Goal: Task Accomplishment & Management: Complete application form

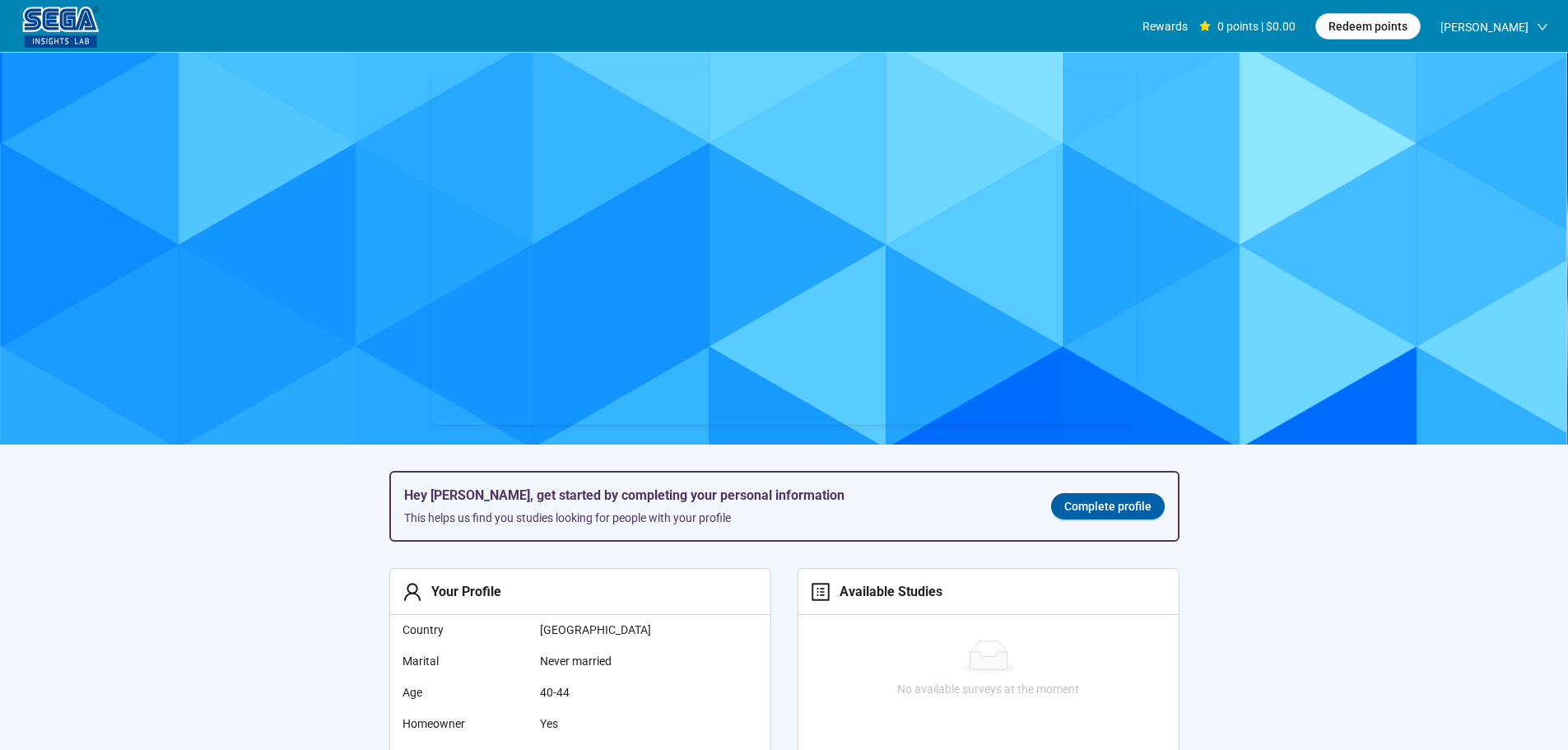
click at [1074, 509] on span "Complete profile" at bounding box center [1108, 507] width 87 height 19
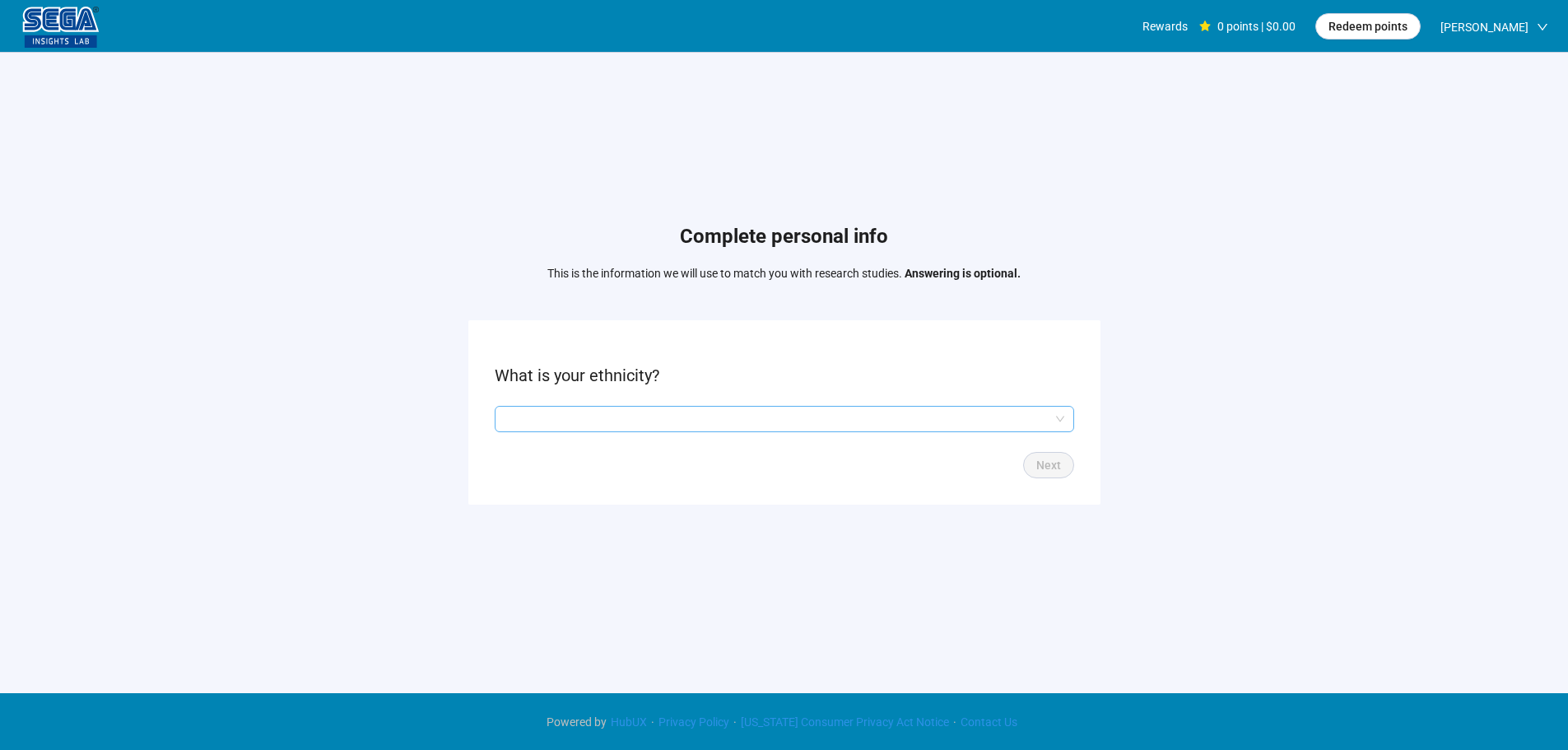
click at [666, 418] on input "search" at bounding box center [784, 419] width 560 height 24
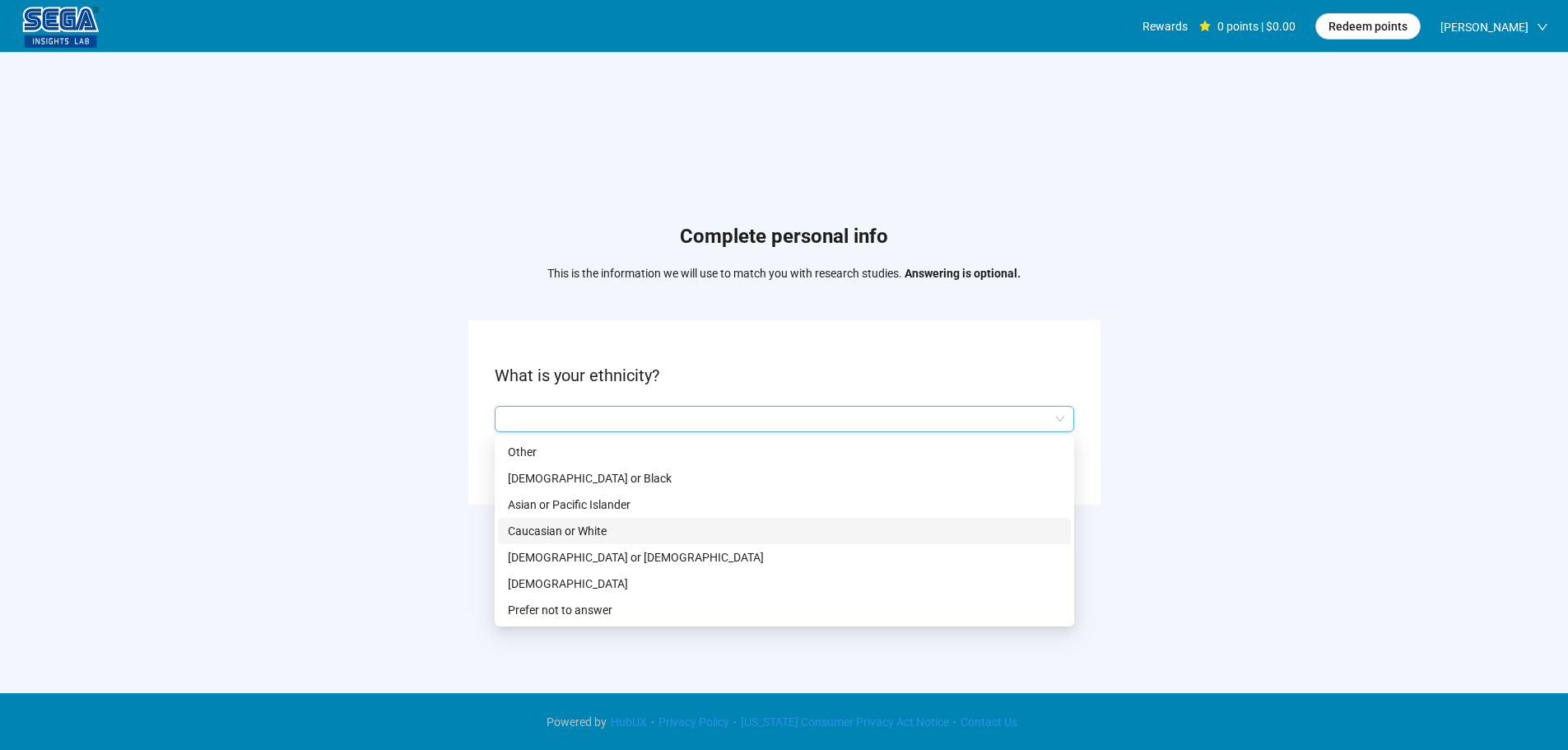
click at [579, 534] on p "Caucasian or White" at bounding box center [785, 531] width 553 height 19
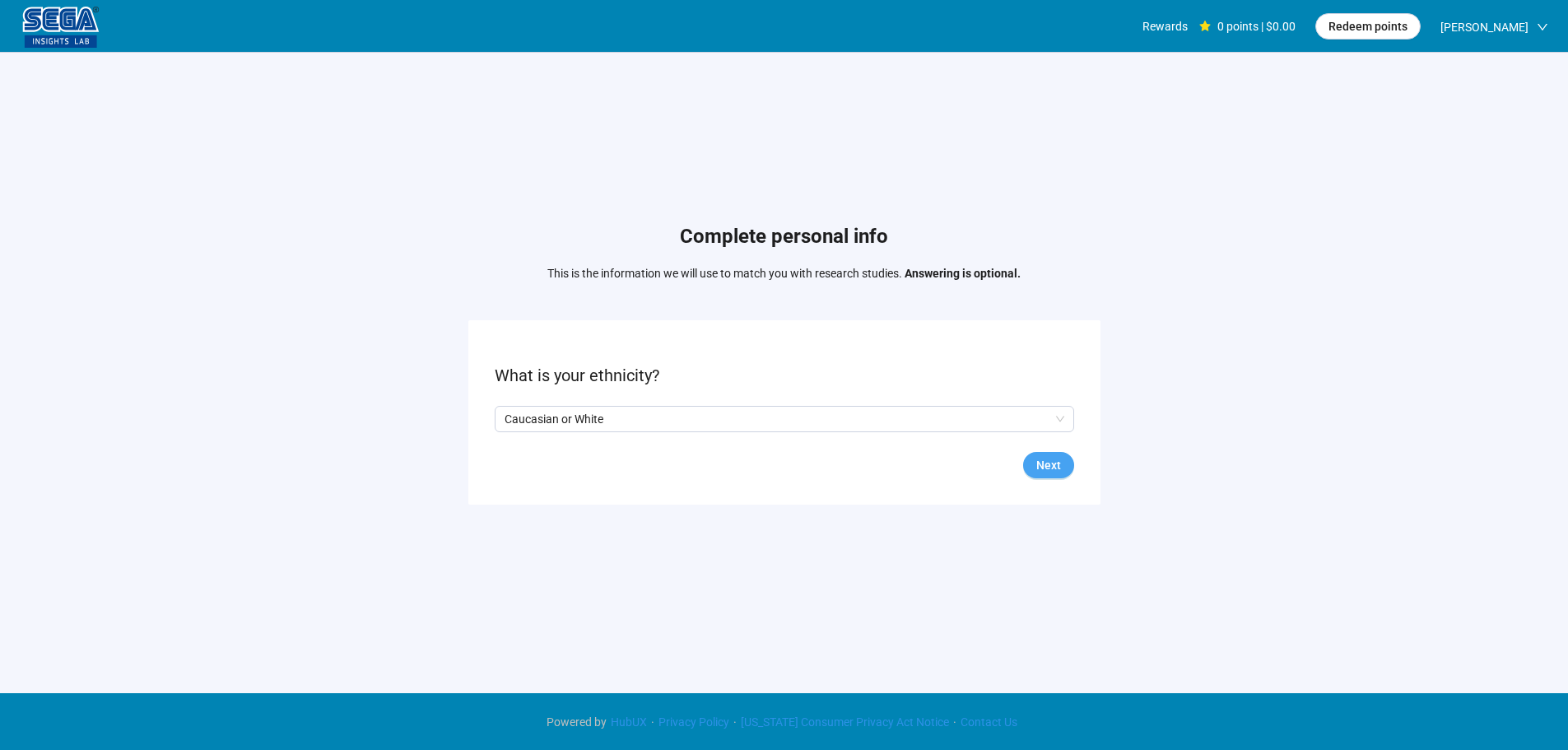
click at [1039, 463] on span "Next" at bounding box center [1048, 464] width 24 height 19
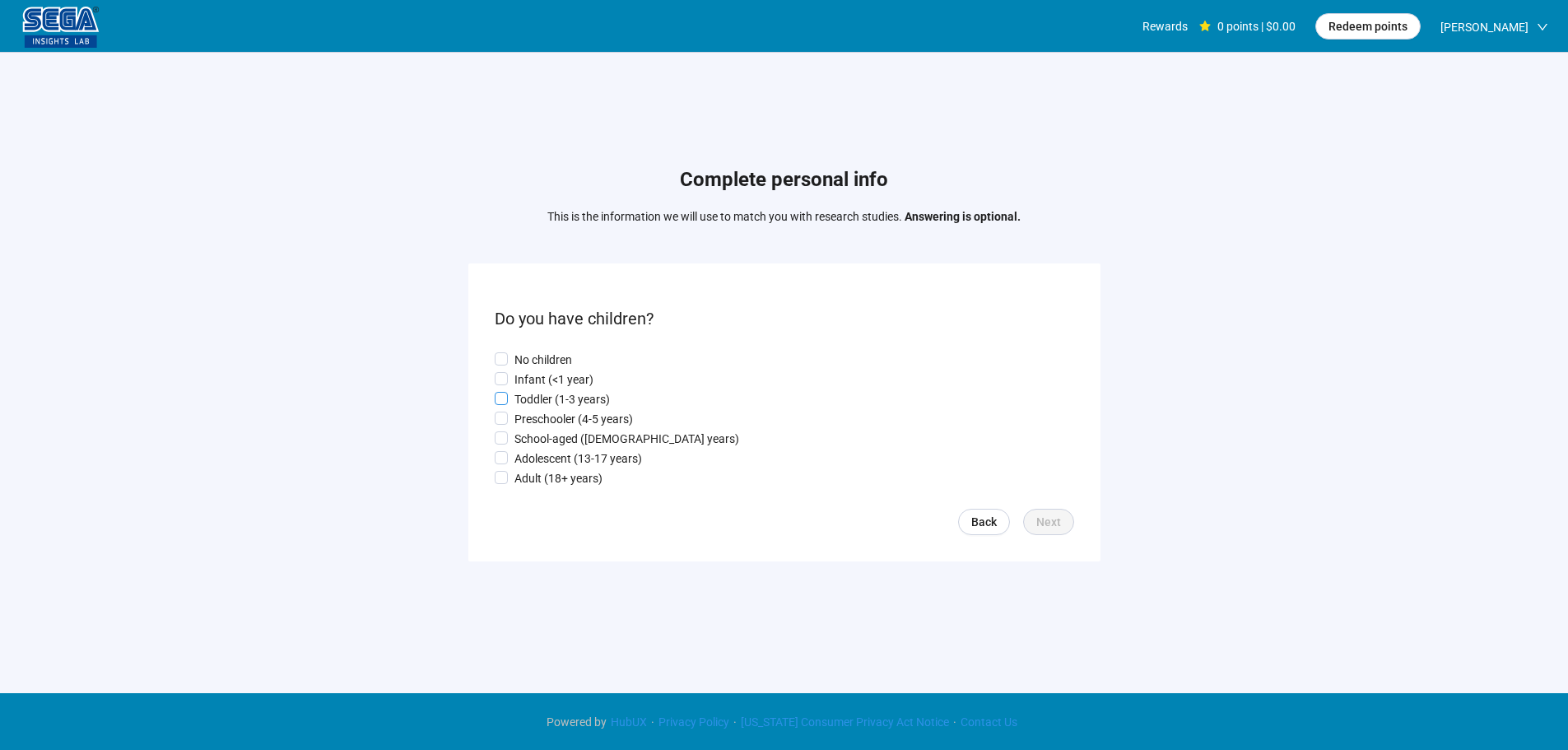
click at [568, 395] on p "Toddler (1-3 years)" at bounding box center [562, 399] width 96 height 19
click at [1043, 527] on span "Next" at bounding box center [1048, 522] width 24 height 19
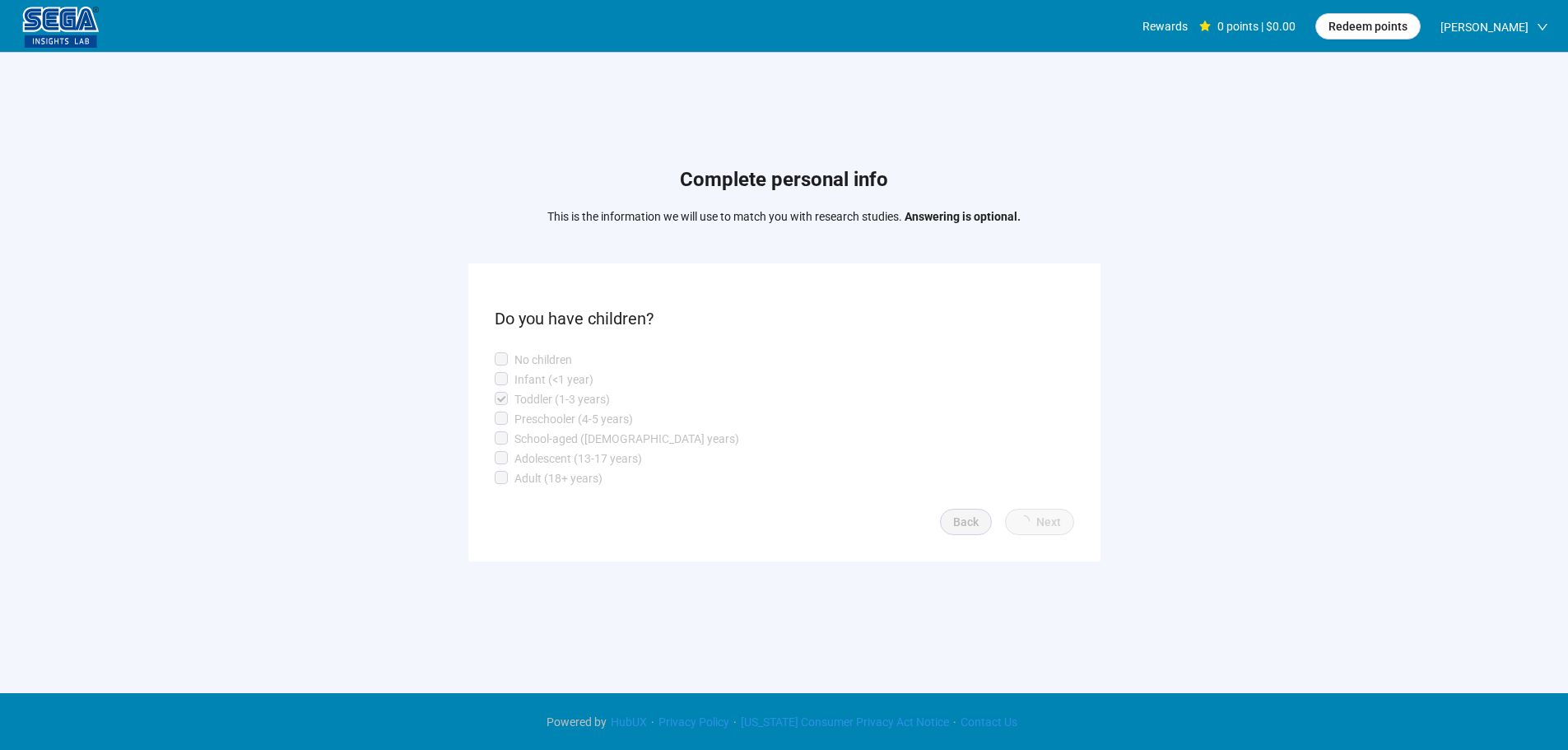
scroll to position [1, 0]
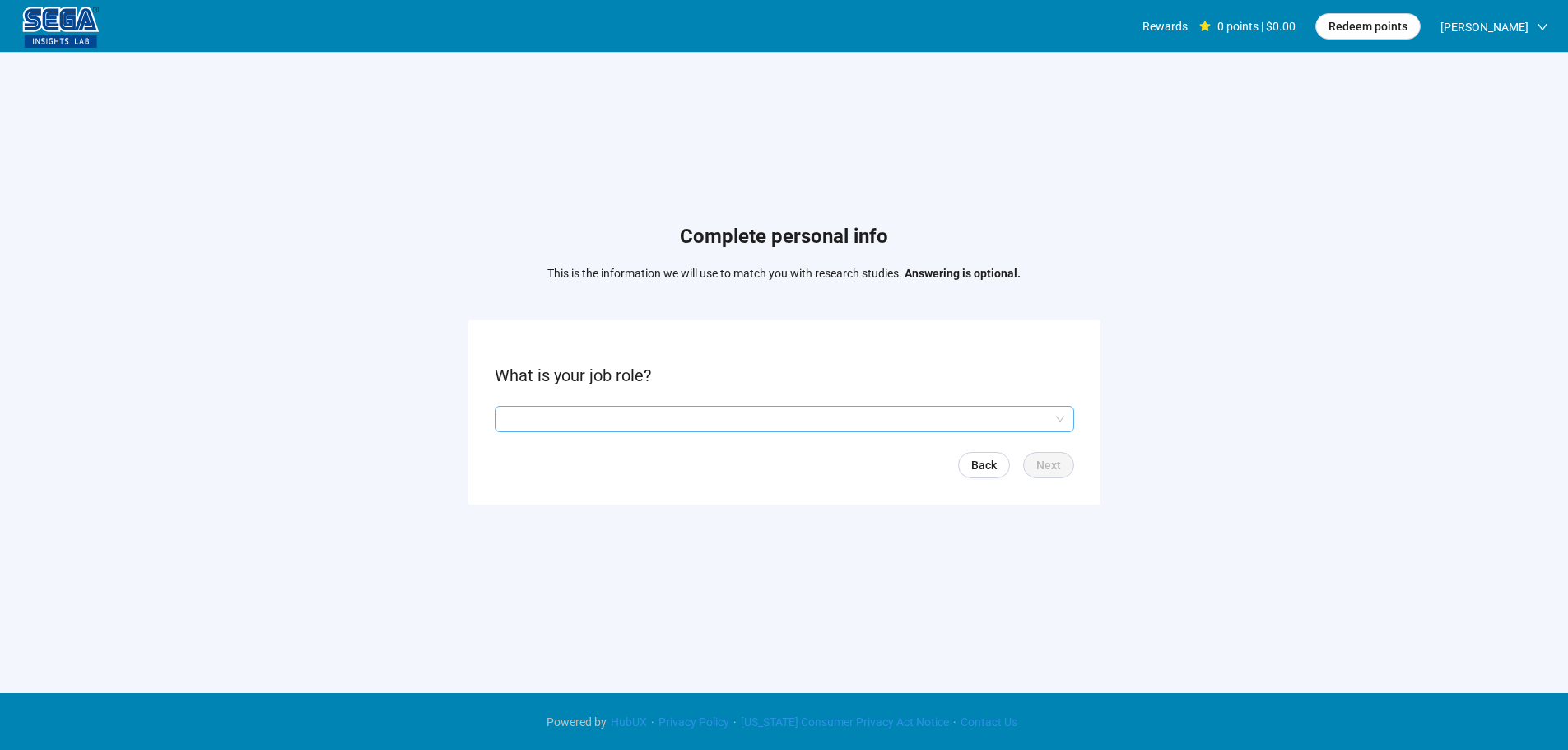
click at [565, 420] on input "search" at bounding box center [784, 419] width 560 height 24
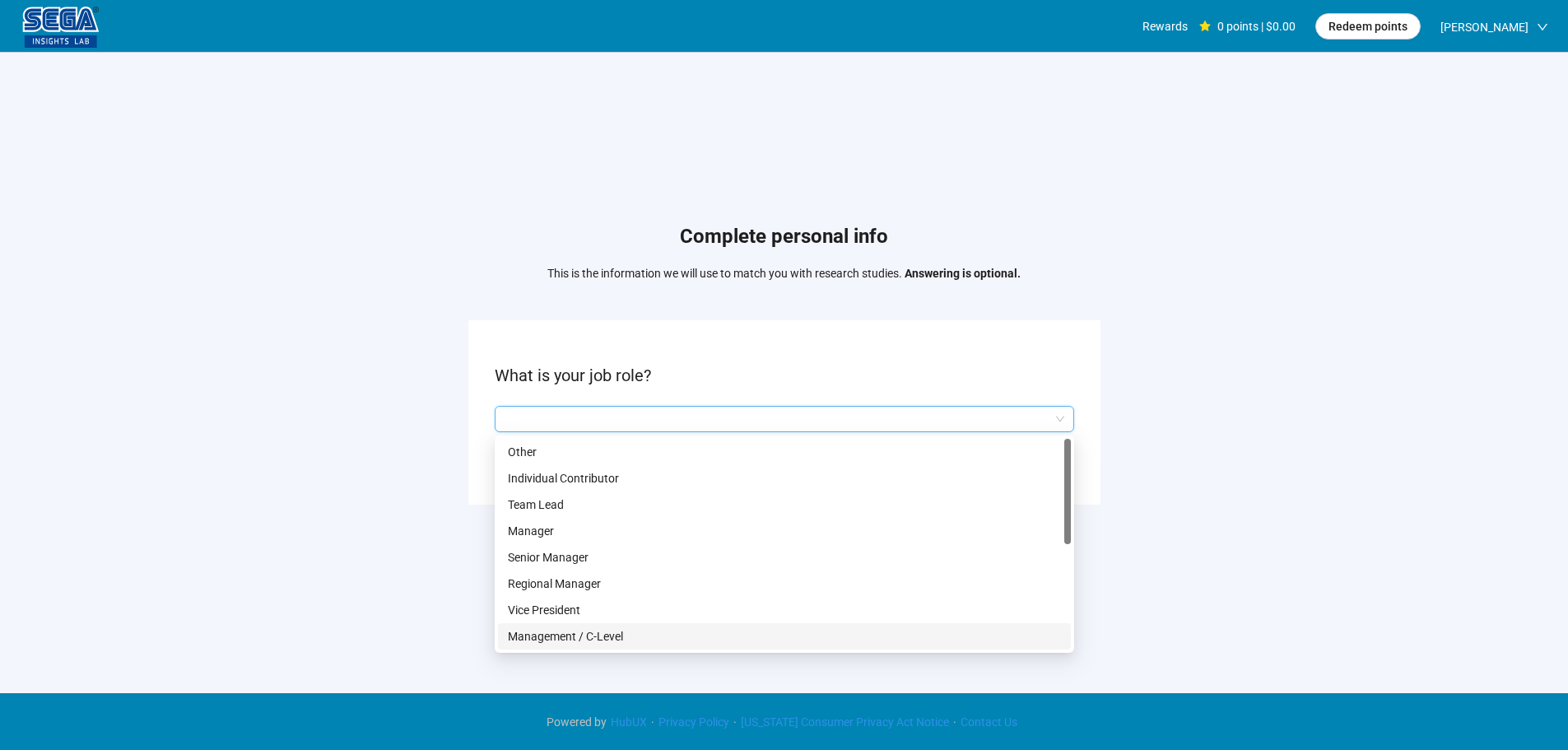
click at [594, 643] on p "Management / C-Level" at bounding box center [785, 637] width 553 height 19
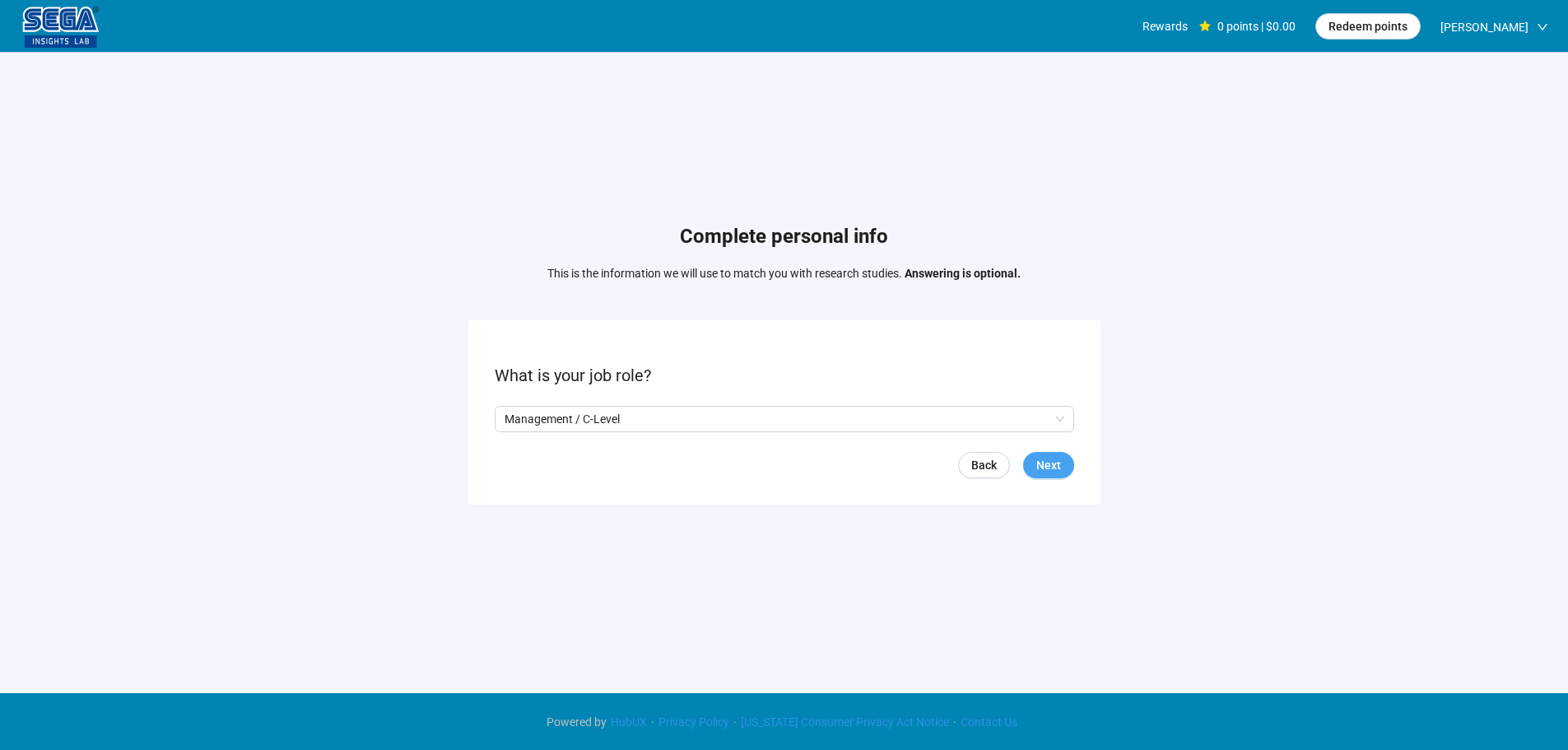
click at [1035, 465] on button "Next" at bounding box center [1049, 464] width 51 height 26
click at [602, 417] on input "search" at bounding box center [784, 419] width 560 height 24
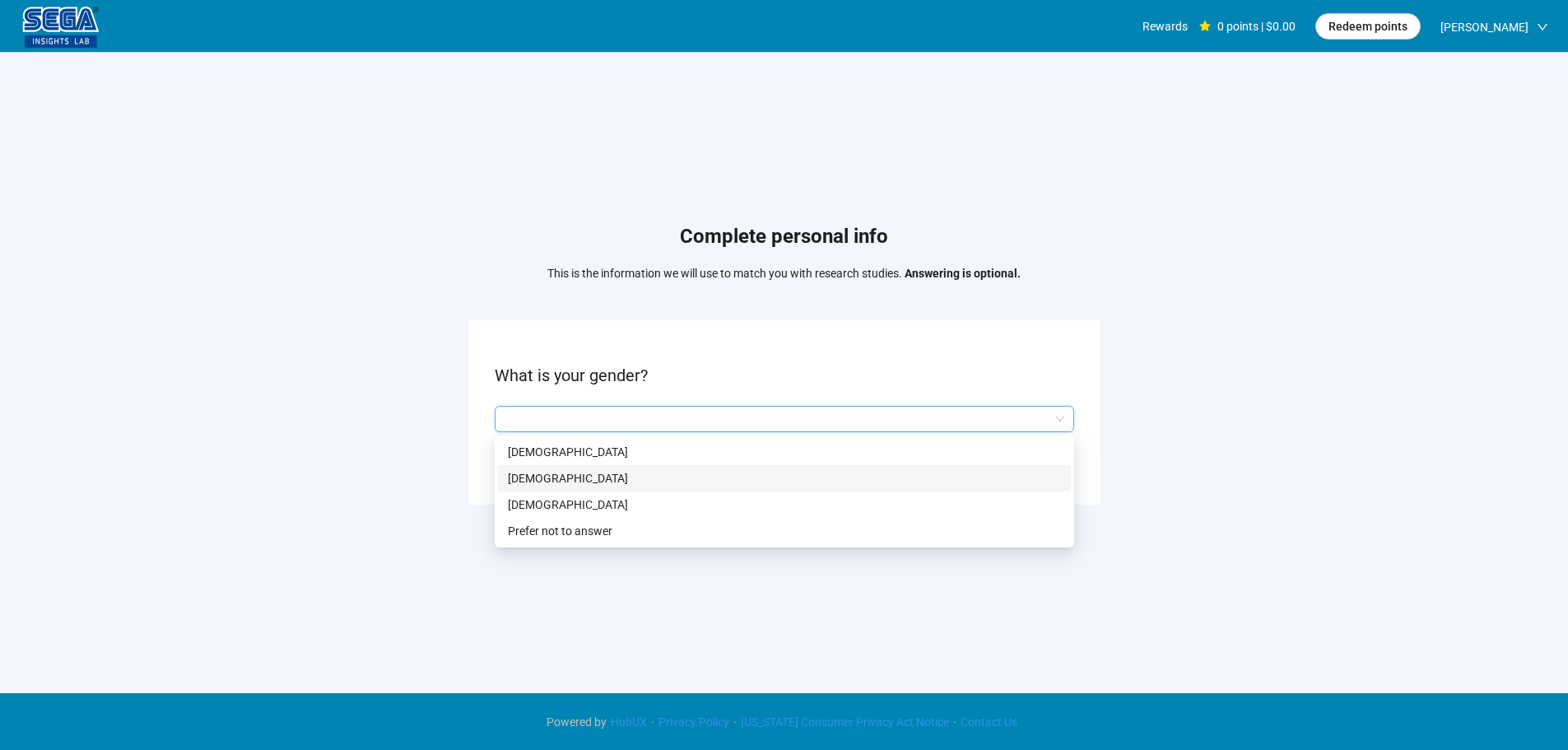
click at [540, 476] on p "[DEMOGRAPHIC_DATA]" at bounding box center [785, 478] width 553 height 19
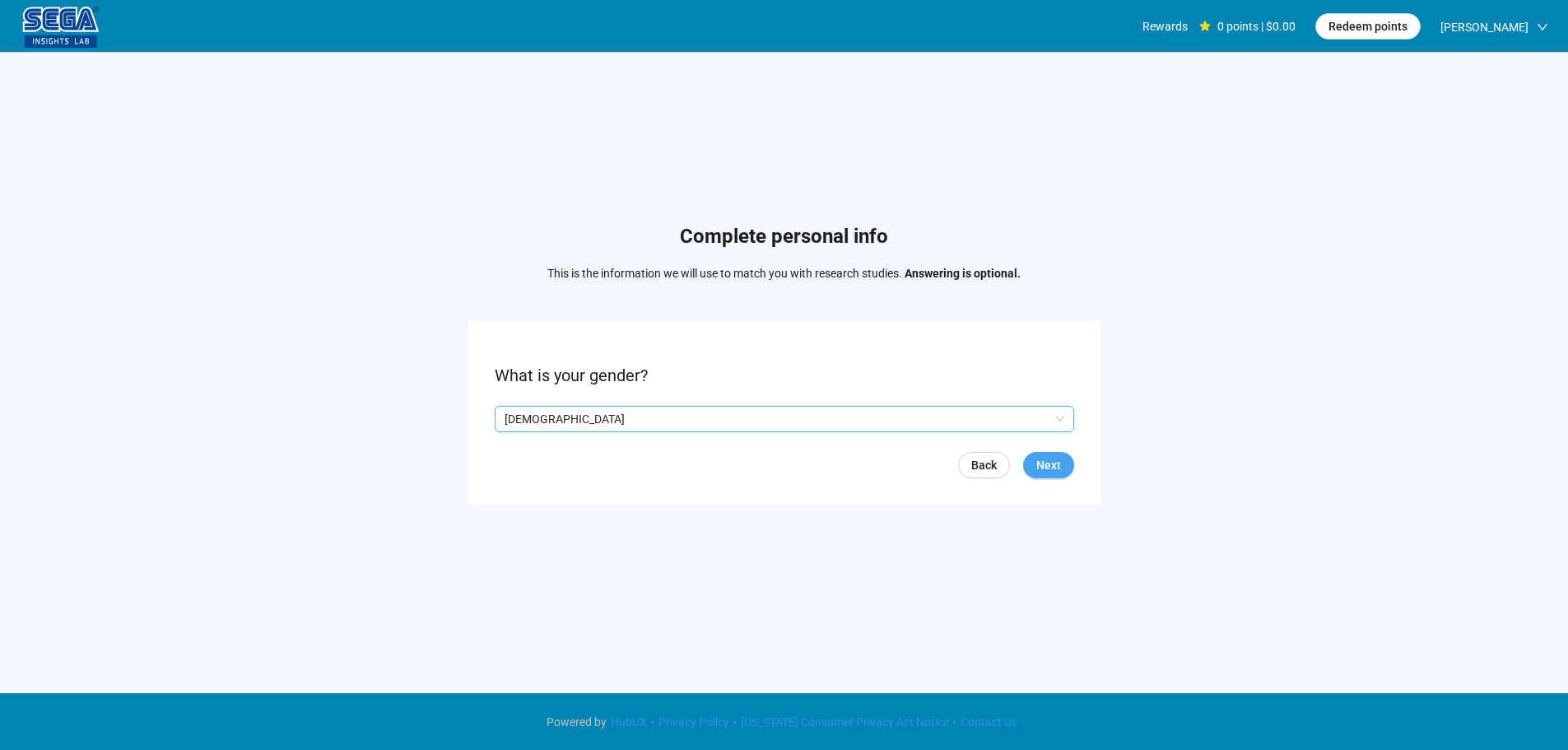
click at [1048, 466] on span "Next" at bounding box center [1048, 464] width 24 height 19
click at [534, 420] on input at bounding box center [532, 419] width 72 height 24
type input "**"
click at [1034, 456] on button "Next" at bounding box center [1049, 464] width 51 height 26
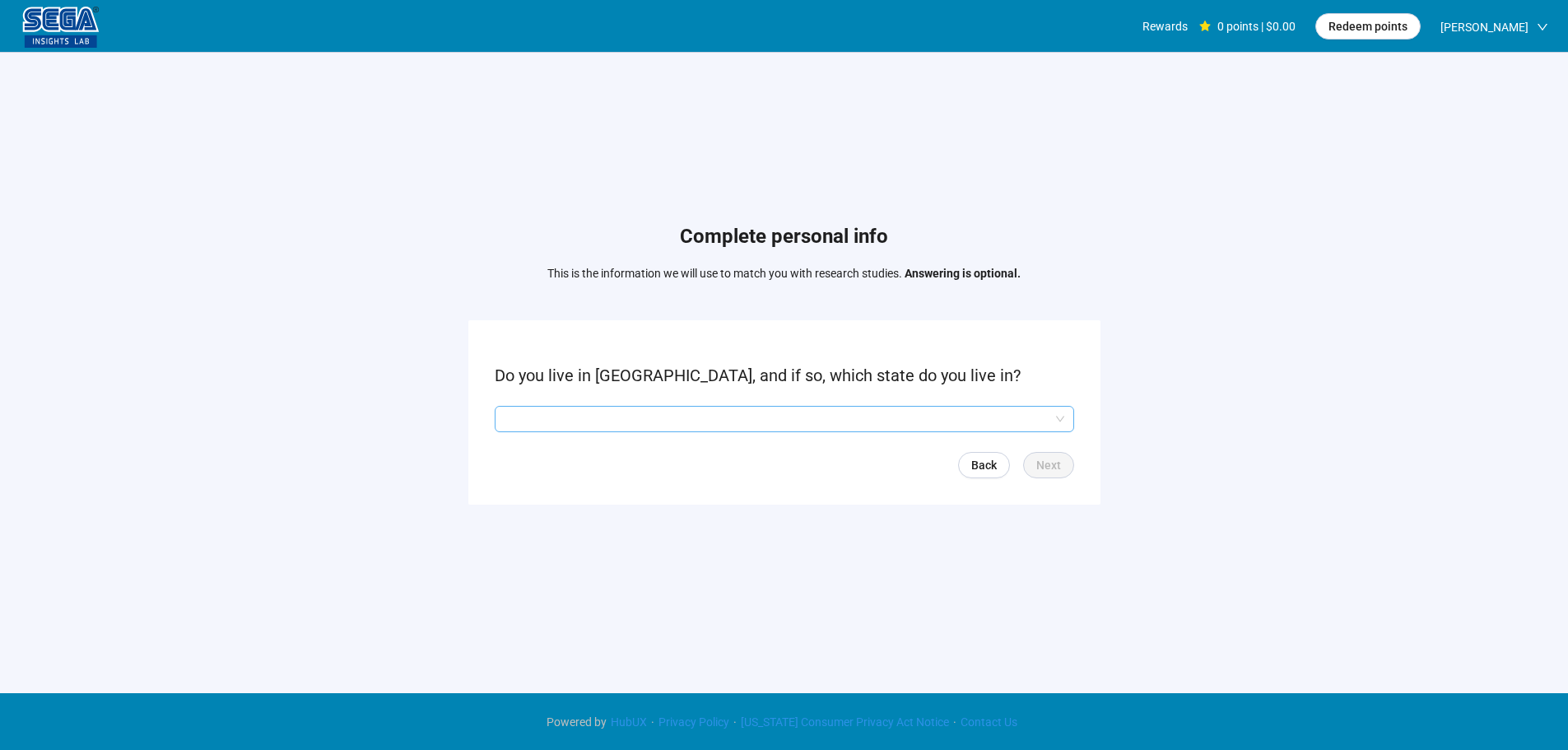
click at [677, 411] on input "search" at bounding box center [784, 419] width 560 height 24
click at [568, 421] on input "search" at bounding box center [784, 419] width 560 height 24
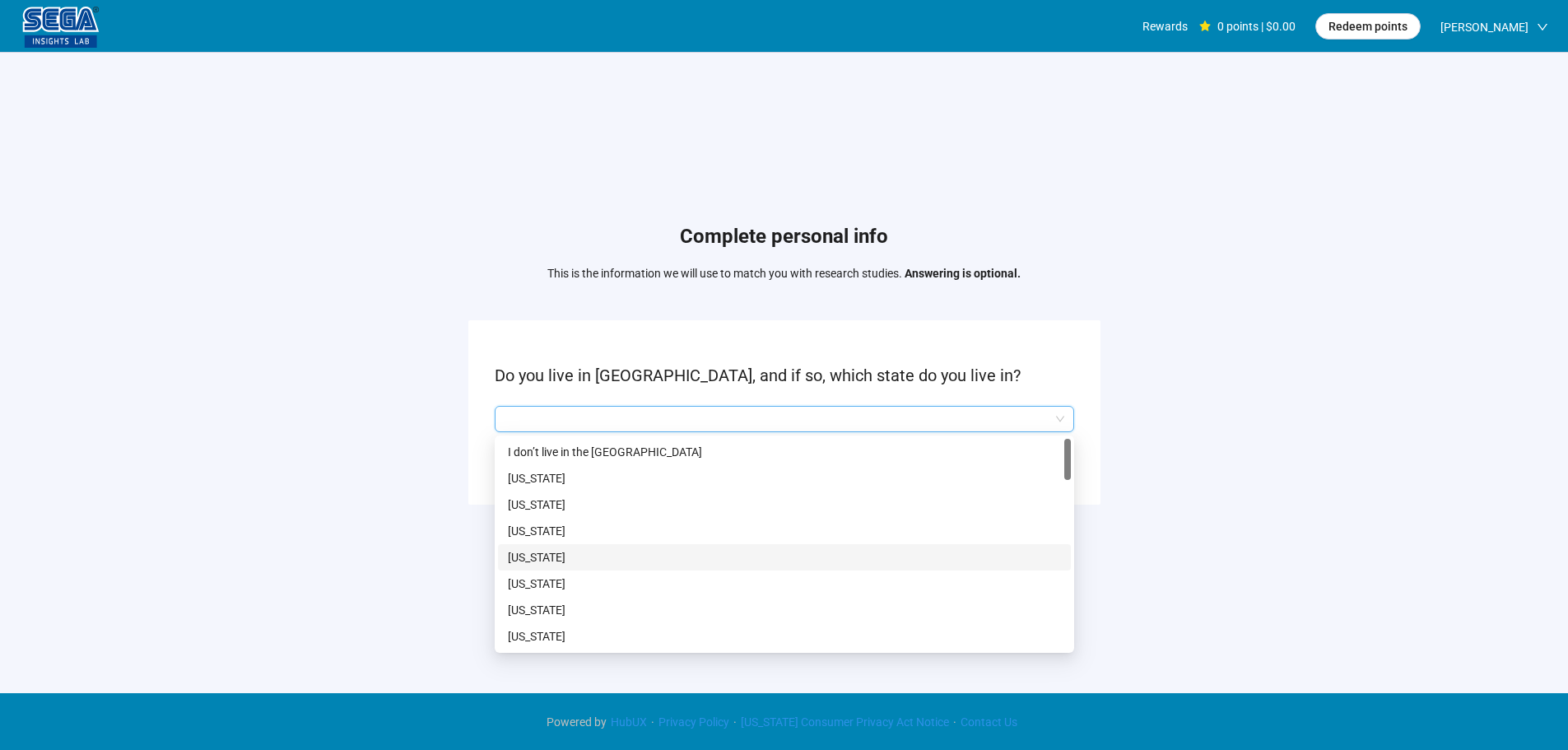
scroll to position [164, 0]
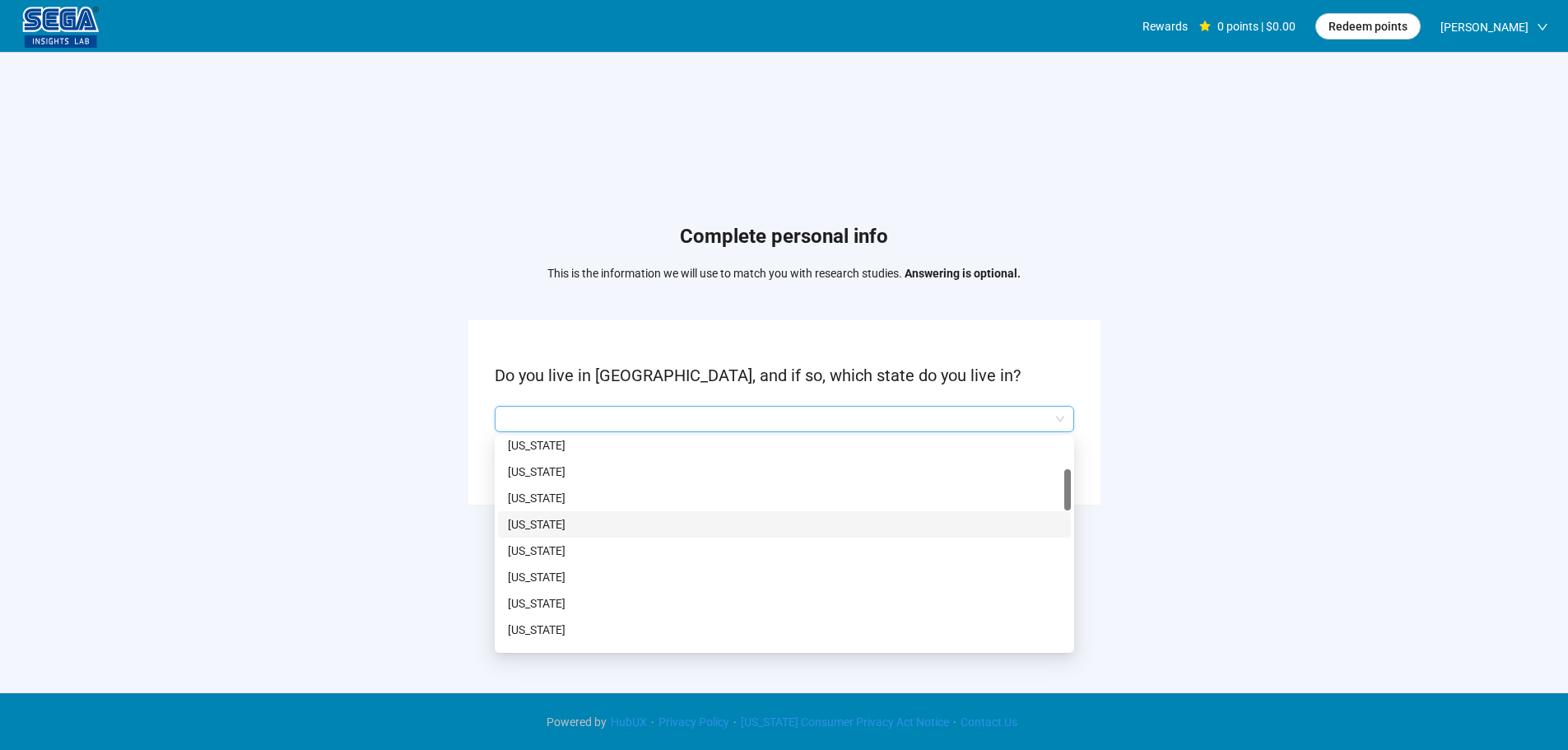
click at [537, 518] on p "[US_STATE]" at bounding box center [785, 524] width 553 height 19
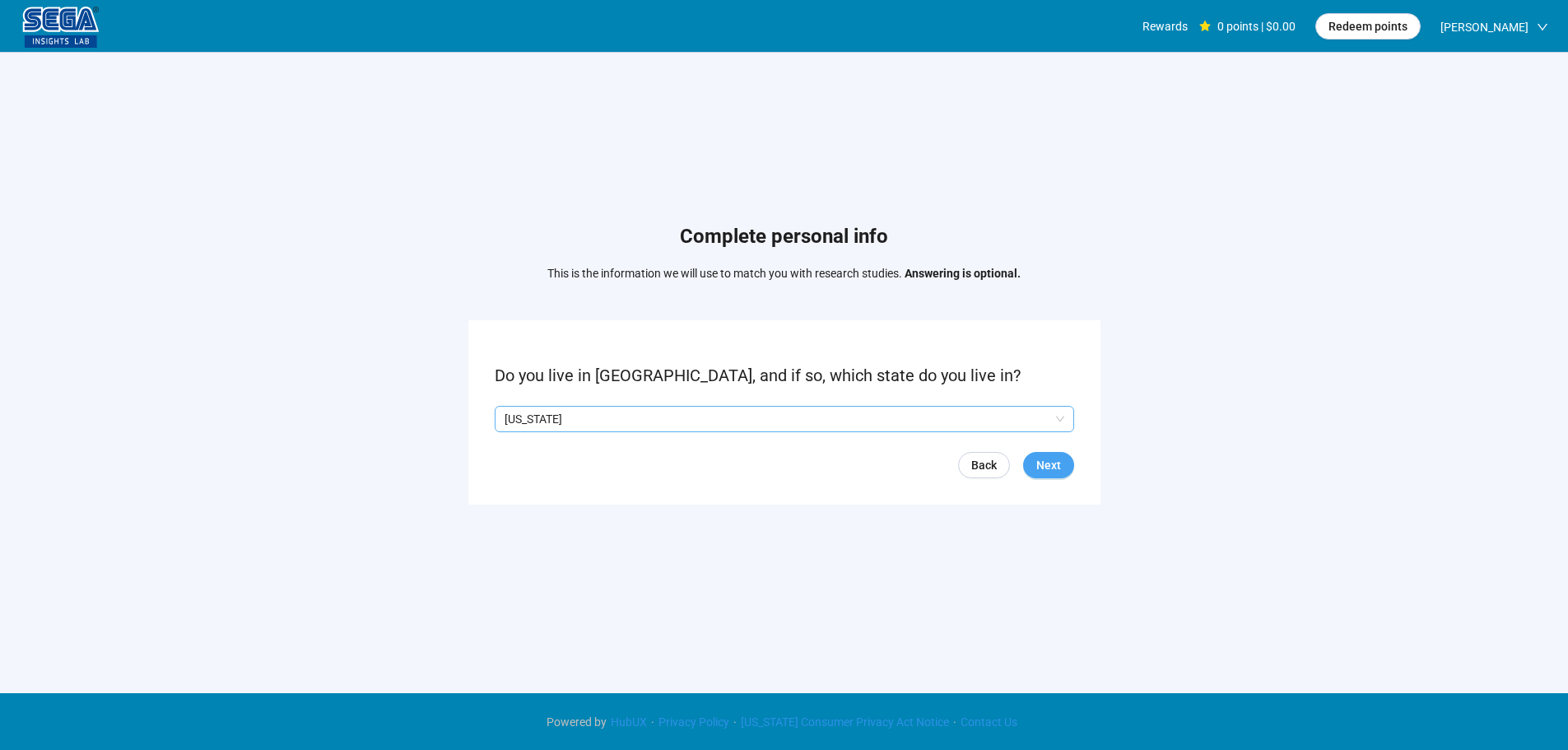
click at [1039, 462] on span "Next" at bounding box center [1048, 464] width 24 height 19
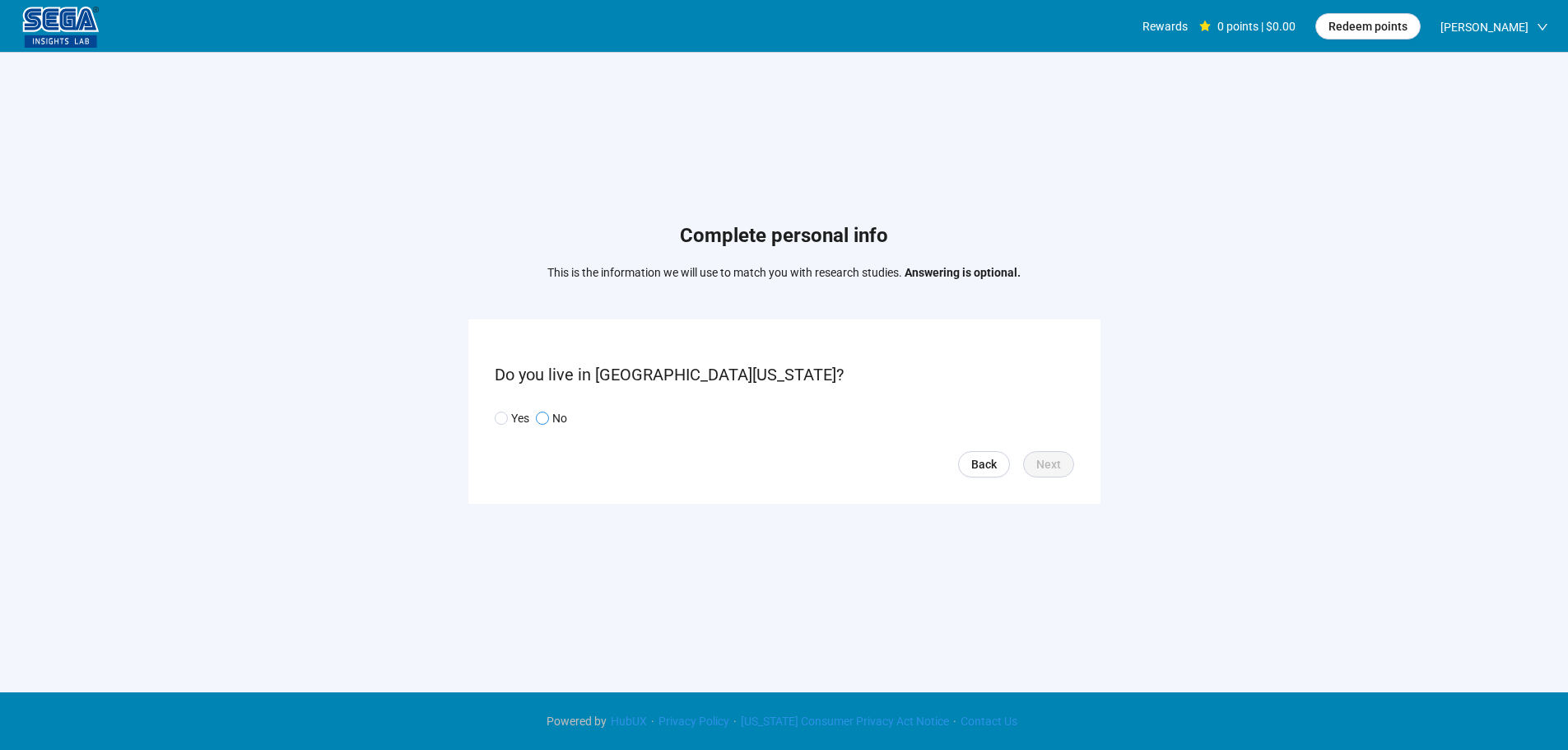
click at [553, 417] on p "No" at bounding box center [559, 418] width 15 height 19
click at [1046, 463] on span "Next" at bounding box center [1048, 464] width 24 height 19
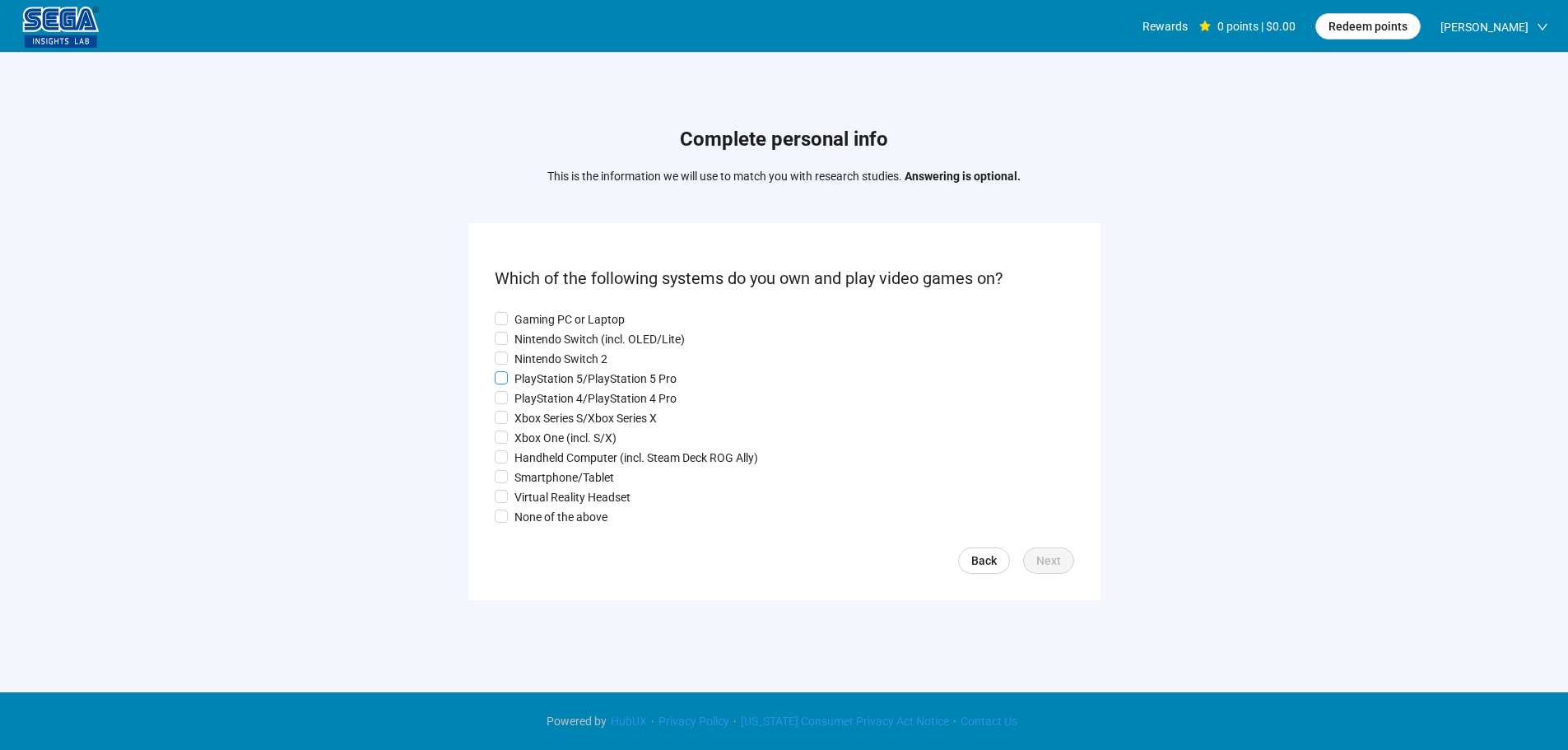
click at [560, 370] on p "PlayStation 5/PlayStation 5 Pro" at bounding box center [595, 378] width 162 height 19
click at [559, 316] on p "Gaming PC or Laptop" at bounding box center [569, 319] width 110 height 19
click at [555, 343] on p "Nintendo Switch (incl. OLED/Lite)" at bounding box center [599, 339] width 170 height 19
drag, startPoint x: 565, startPoint y: 437, endPoint x: 560, endPoint y: 461, distance: 24.5
click at [563, 440] on p "Xbox One (incl. S/X)" at bounding box center [565, 438] width 102 height 19
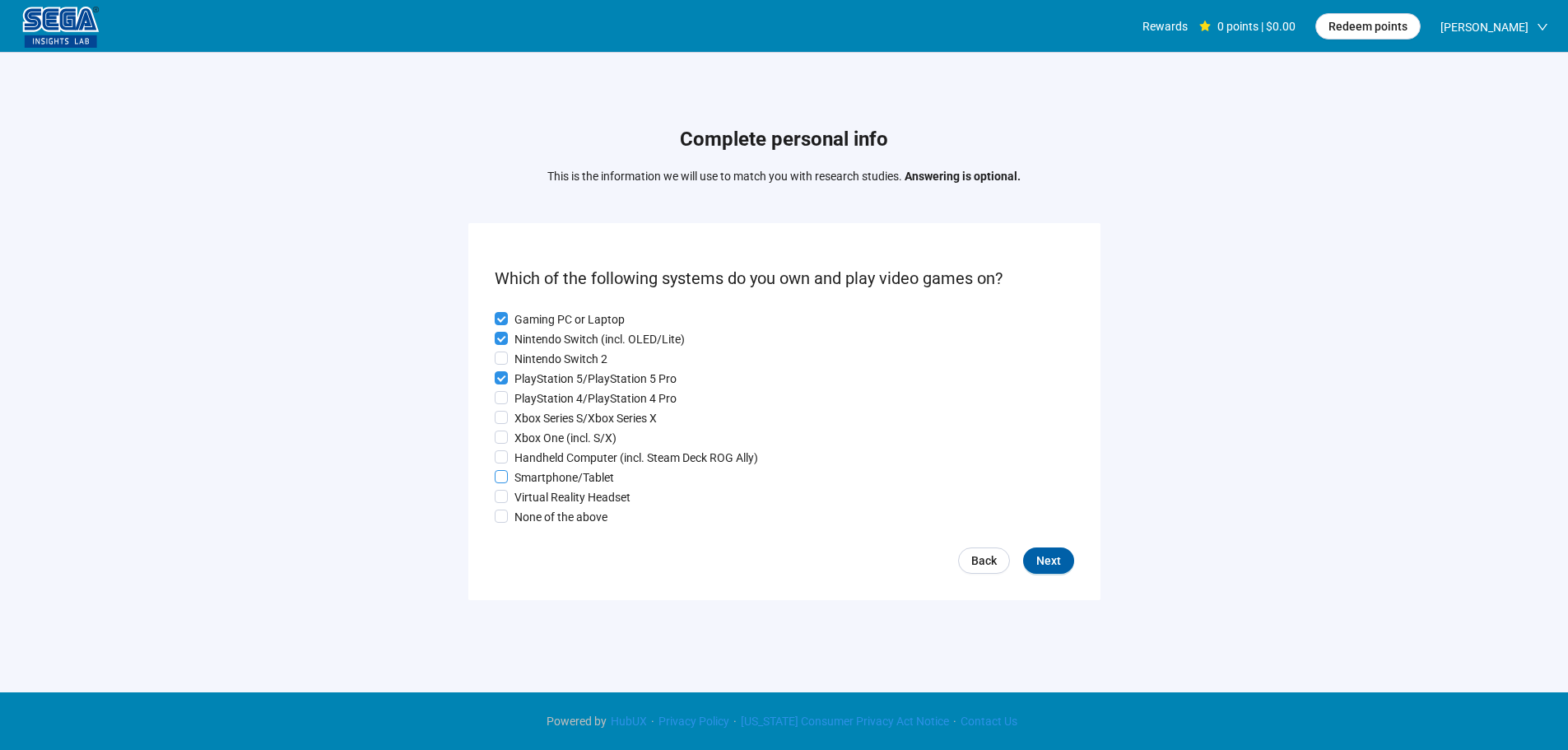
click at [560, 466] on p "Handheld Computer (incl. Steam Deck ROG Ally)" at bounding box center [635, 458] width 243 height 19
click at [562, 474] on p "Smartphone/Tablet" at bounding box center [564, 477] width 100 height 19
click at [557, 428] on div "Gaming PC or Laptop Nintendo Switch (incl. OLED/Lite) Nintendo Switch 2 PlaySta…" at bounding box center [784, 418] width 580 height 216
click at [1038, 570] on span "Next" at bounding box center [1048, 560] width 24 height 19
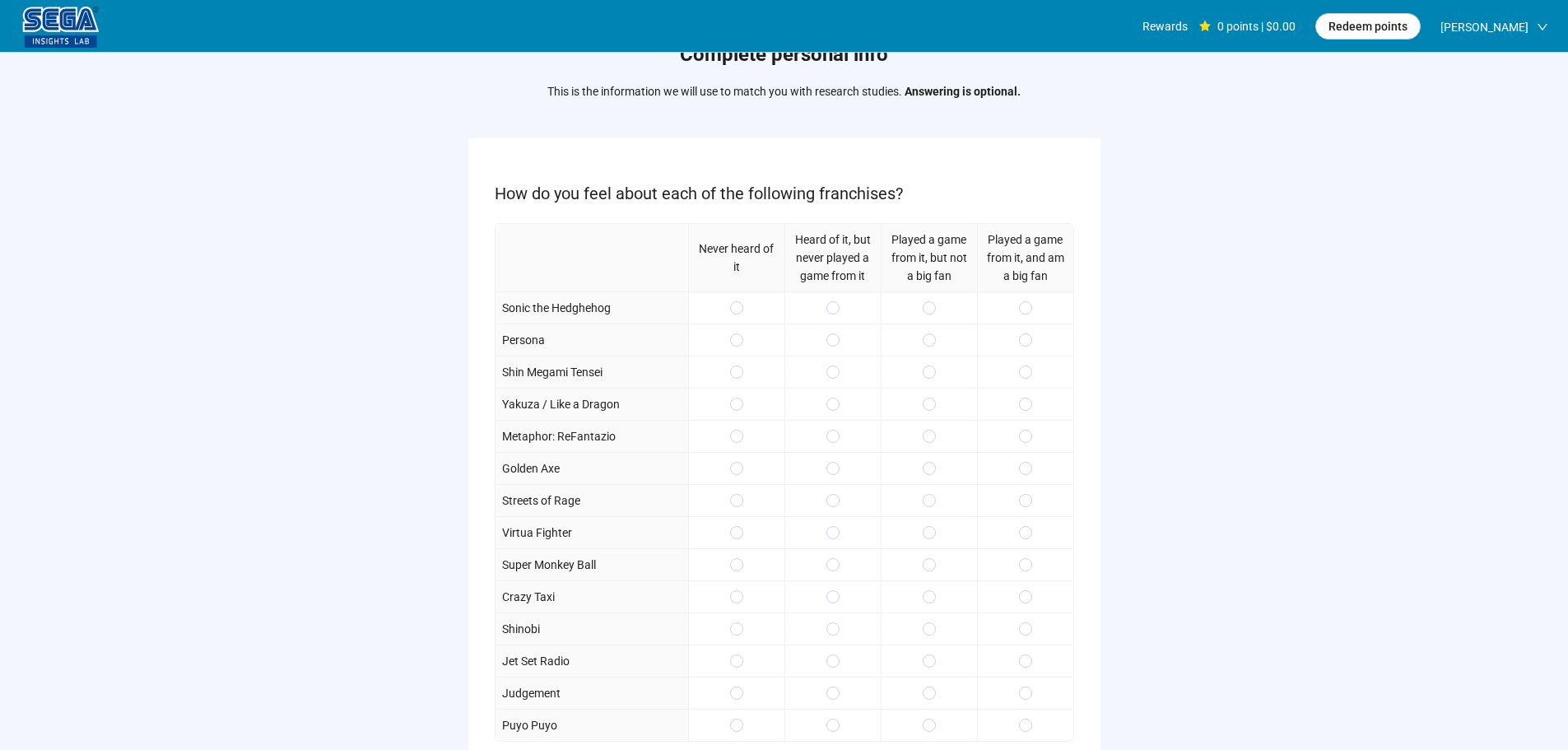
scroll to position [82, 0]
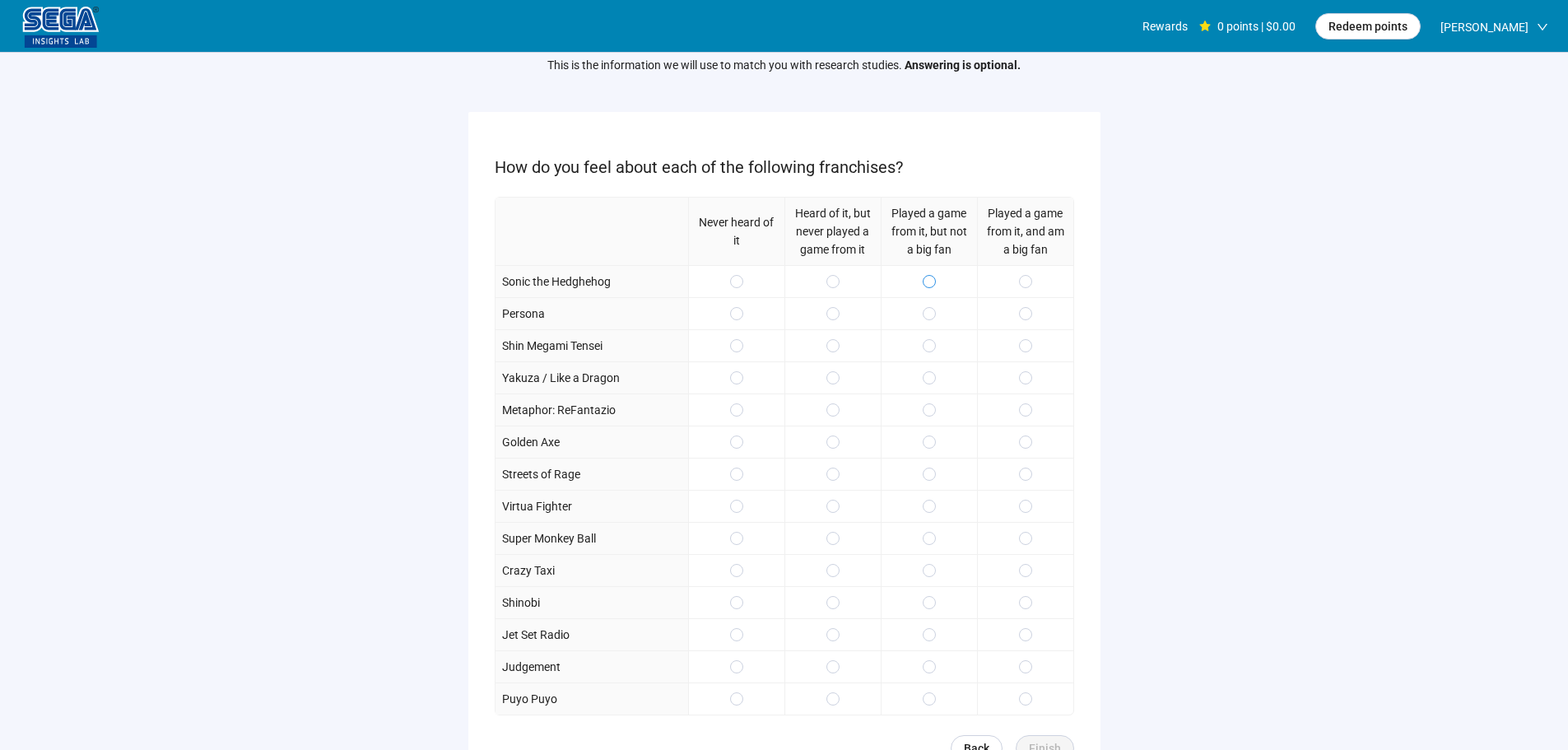
click at [936, 284] on span at bounding box center [929, 281] width 13 height 13
drag, startPoint x: 1026, startPoint y: 423, endPoint x: 1030, endPoint y: 446, distance: 23.3
click at [1027, 430] on div "Never heard of it Heard of it, but never played a game from it Played a game fr…" at bounding box center [784, 456] width 580 height 518
click at [1030, 446] on span at bounding box center [1024, 441] width 13 height 13
click at [1025, 435] on span at bounding box center [1024, 441] width 13 height 13
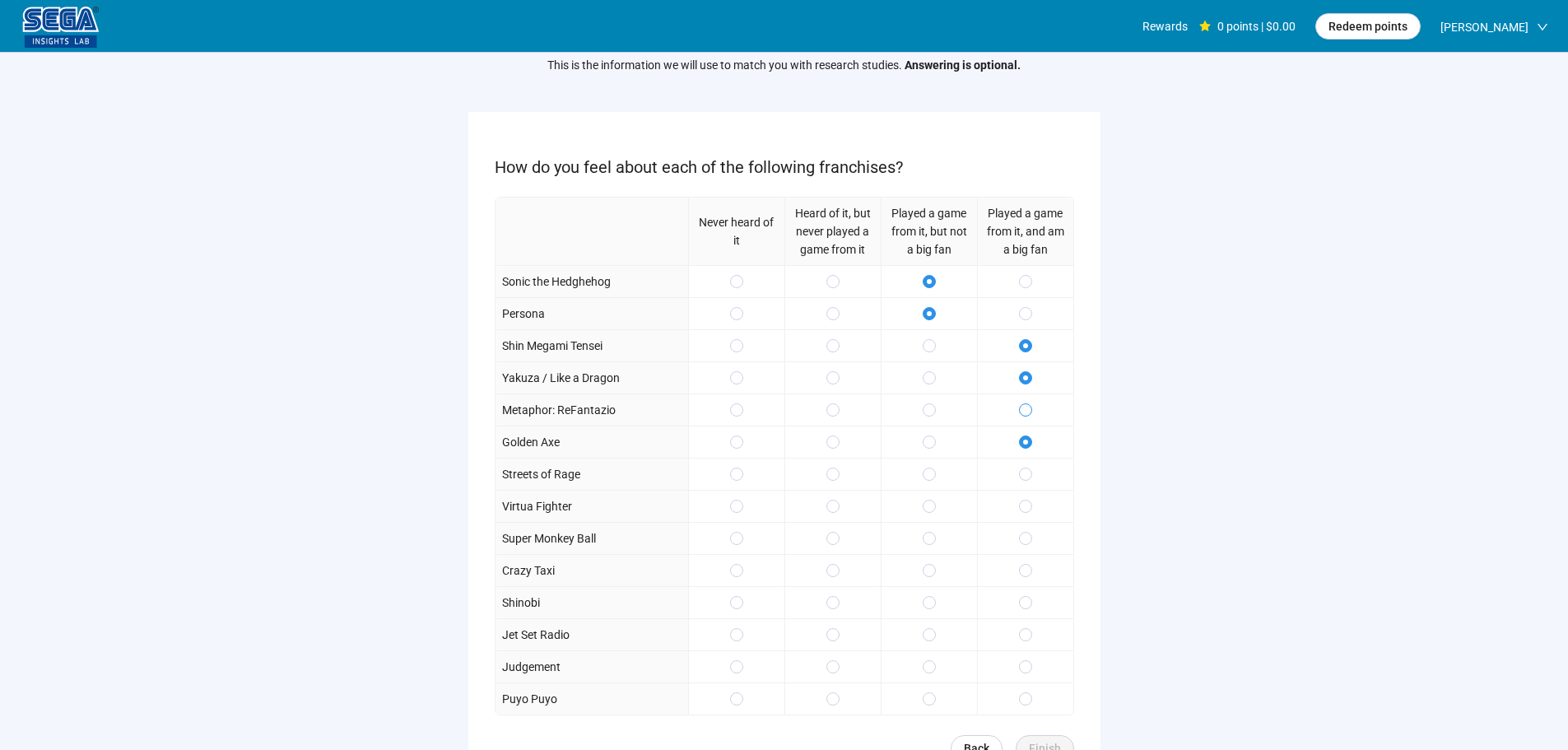
click at [1029, 401] on label at bounding box center [1024, 410] width 13 height 19
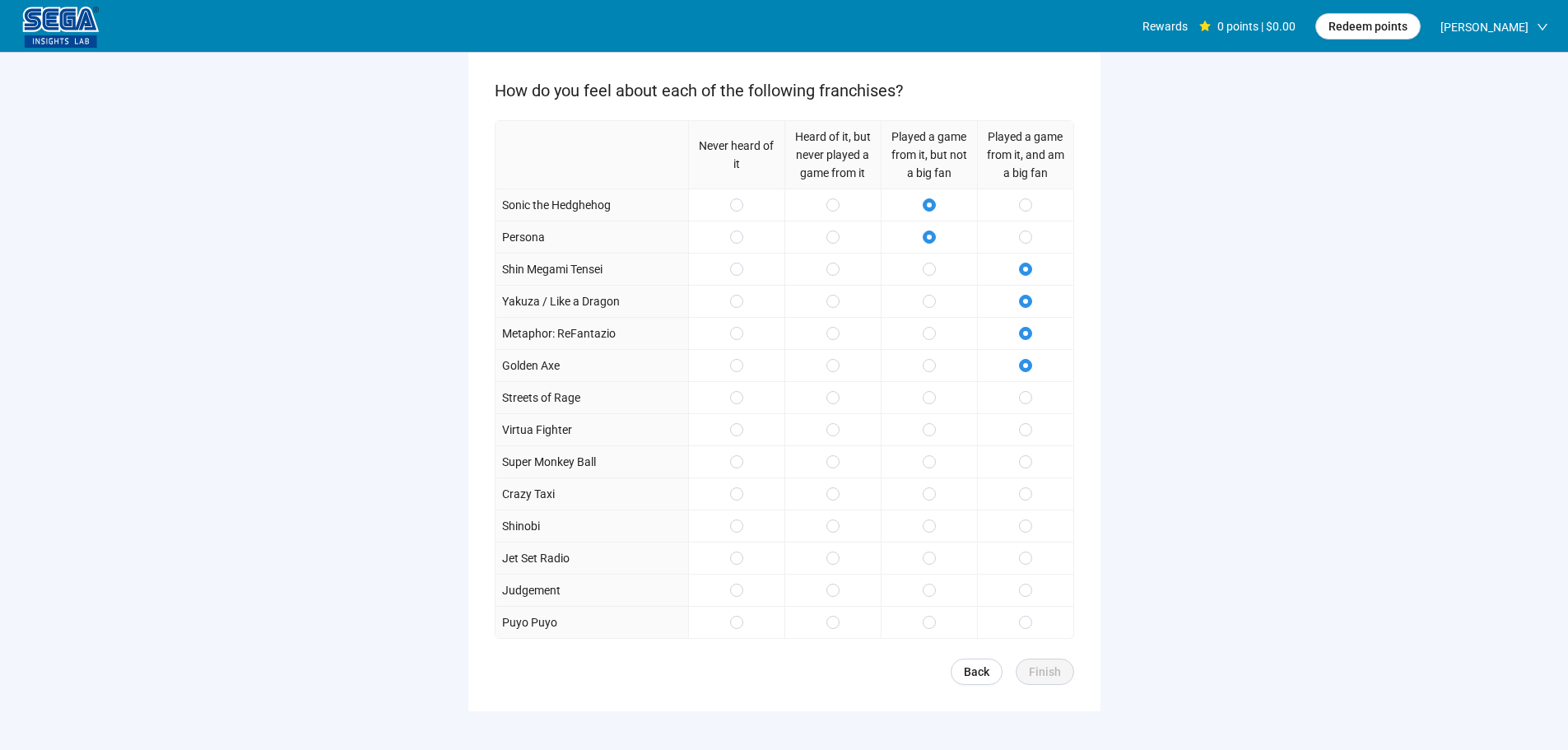
scroll to position [164, 0]
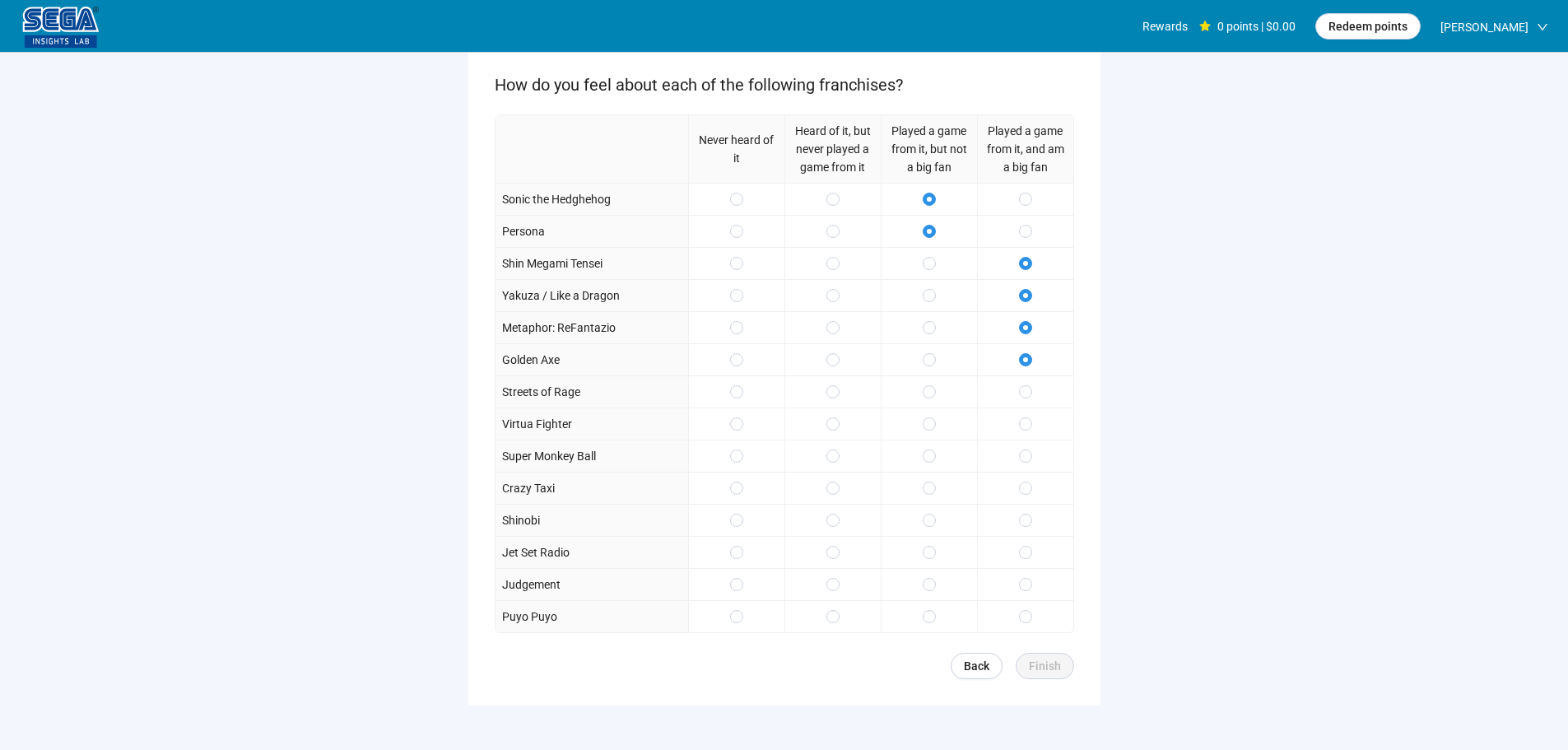
click at [934, 388] on span at bounding box center [929, 391] width 13 height 13
click at [1031, 524] on span at bounding box center [1024, 519] width 13 height 13
click at [1055, 666] on span "Finish" at bounding box center [1045, 666] width 32 height 19
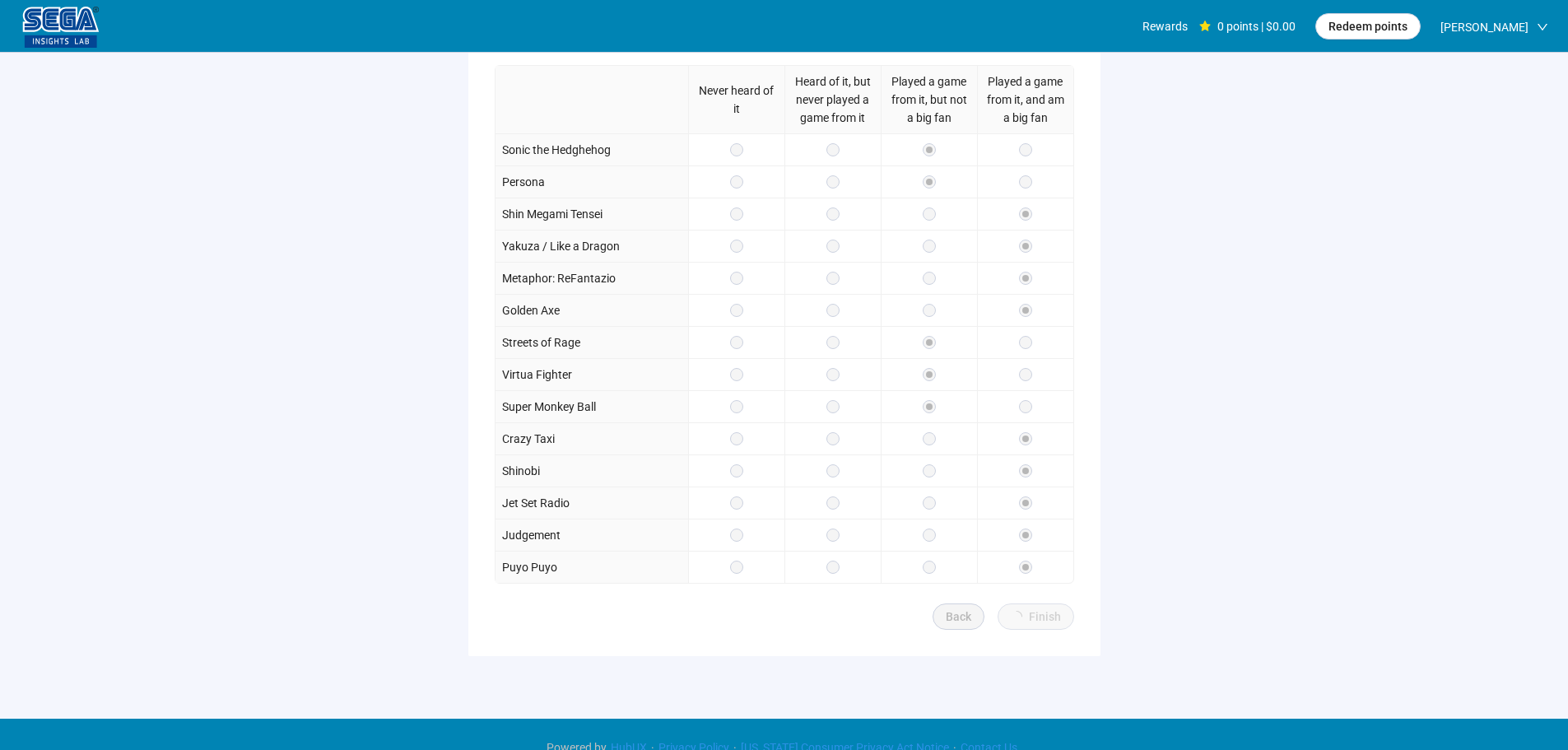
scroll to position [241, 0]
